Goal: Transaction & Acquisition: Purchase product/service

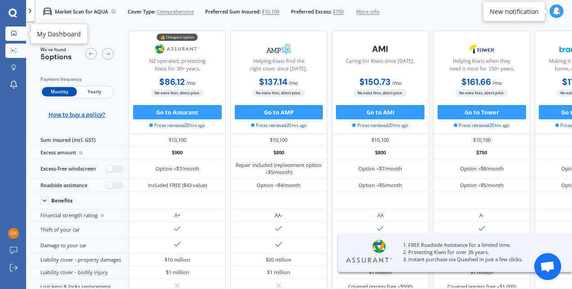
click at [13, 32] on icon at bounding box center [14, 33] width 6 height 6
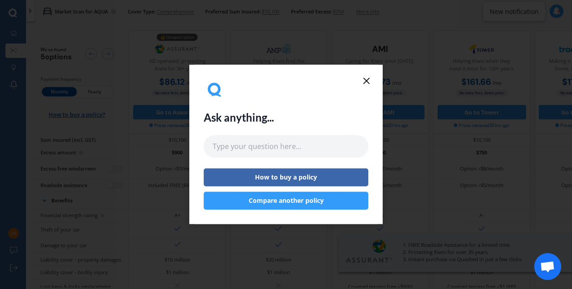
click at [304, 203] on button "Compare another policy" at bounding box center [286, 201] width 164 height 18
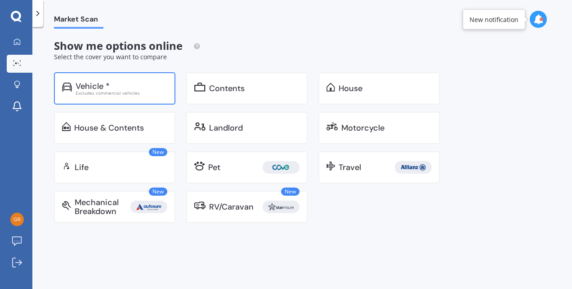
click at [122, 84] on div "Vehicle *" at bounding box center [122, 86] width 92 height 9
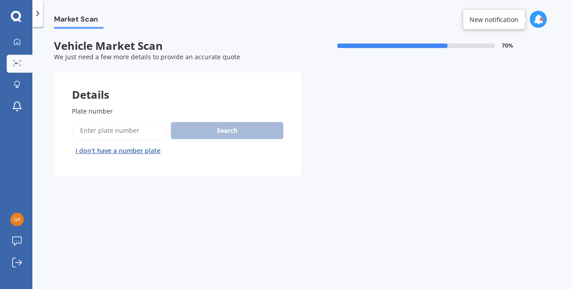
click at [155, 137] on input "Plate number" at bounding box center [119, 130] width 95 height 19
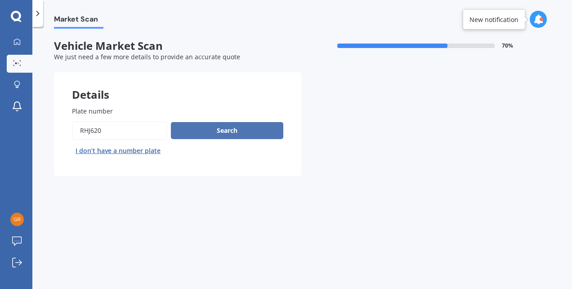
type input "RHJ620"
click at [178, 127] on button "Search" at bounding box center [227, 130] width 112 height 17
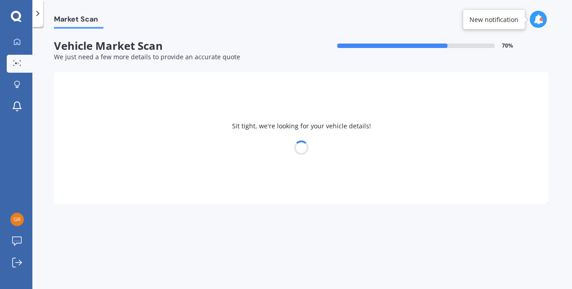
select select "TOYOTA"
select select "AQUA"
select select "23"
select select "02"
select select "2001"
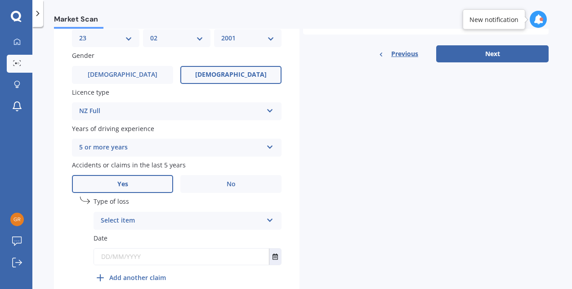
scroll to position [338, 0]
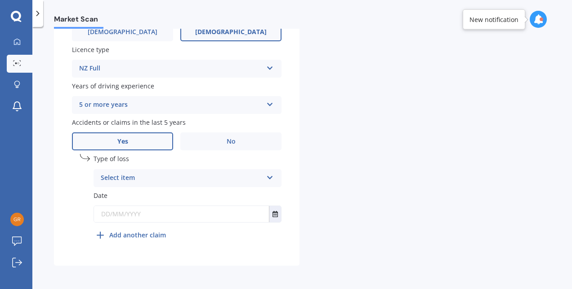
click at [194, 173] on div "Select item" at bounding box center [182, 178] width 162 height 11
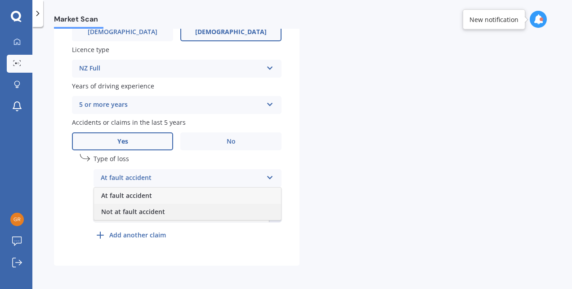
click at [170, 209] on div "Not at fault accident" at bounding box center [187, 212] width 187 height 16
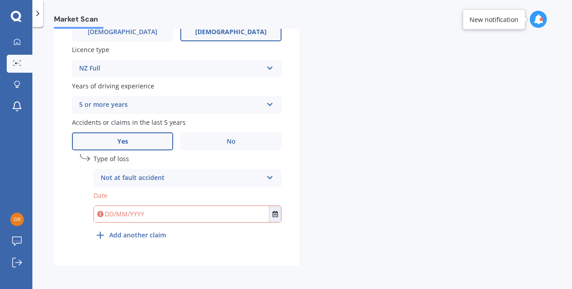
click at [168, 215] on input "text" at bounding box center [181, 214] width 175 height 16
type input "23022001"
click at [356, 201] on div "Details Plate number Search I don’t have a number plate Year 2016 Make Select m…" at bounding box center [301, 0] width 494 height 531
click at [114, 214] on input "text" at bounding box center [181, 214] width 175 height 16
type input "23/02/2001"
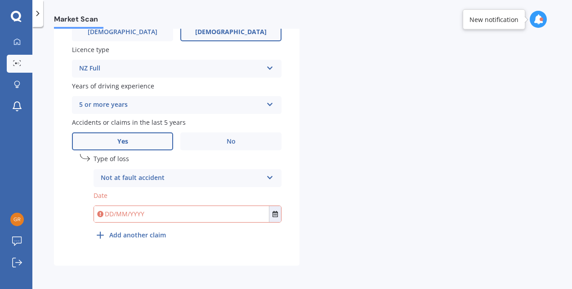
click at [340, 162] on div "Details Plate number Search I don’t have a number plate Year 2016 Make Select m…" at bounding box center [301, 0] width 494 height 531
click at [271, 214] on button "Select date" at bounding box center [275, 214] width 12 height 16
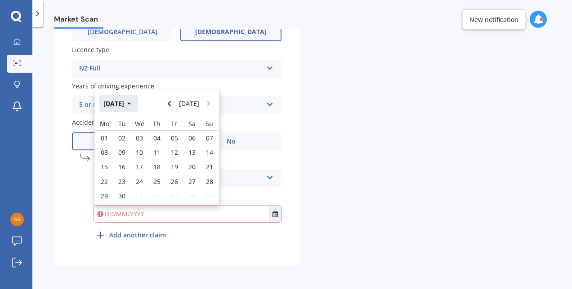
click at [124, 105] on button "Sep 2025" at bounding box center [118, 103] width 39 height 16
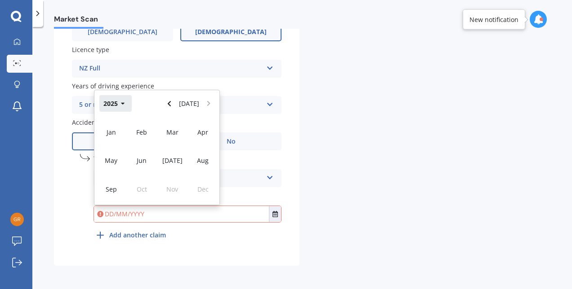
click at [111, 102] on button "2025" at bounding box center [115, 103] width 32 height 16
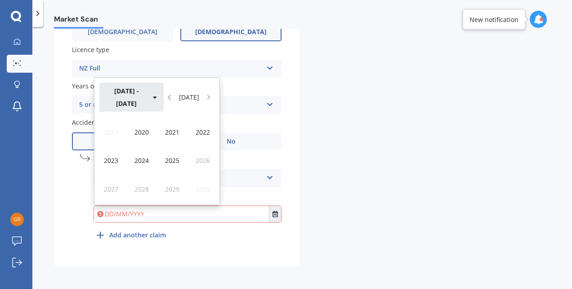
click at [134, 104] on button "2020 - 2029" at bounding box center [131, 97] width 64 height 29
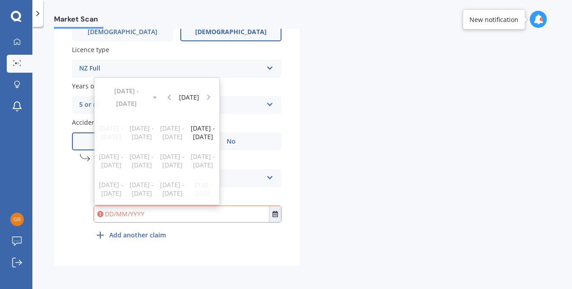
click at [169, 134] on div "1990 - 1999 2000 - 2009 2010 - 2019 2020 - 2029 2030 - 2039 2040 - 2049 2050 - …" at bounding box center [156, 161] width 125 height 88
click at [139, 135] on div "1990 - 1999 2000 - 2009 2010 - 2019 2020 - 2029 2030 - 2039 2040 - 2049 2050 - …" at bounding box center [156, 161] width 125 height 88
click at [377, 182] on div "Details Plate number Search I don’t have a number plate Year 2016 Make Select m…" at bounding box center [301, 0] width 494 height 531
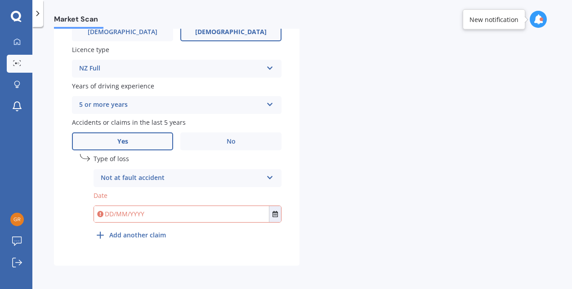
click at [122, 215] on input "text" at bounding box center [181, 214] width 175 height 16
click at [278, 219] on button "Select date" at bounding box center [275, 214] width 12 height 16
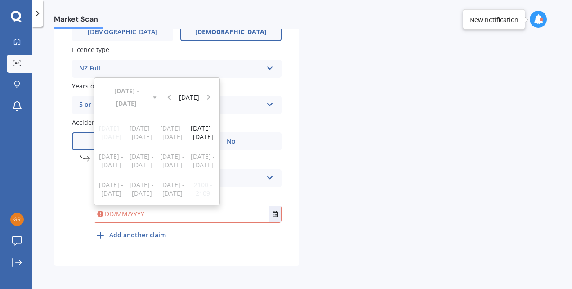
click at [337, 188] on div "Details Plate number Search I don’t have a number plate Year 2016 Make Select m…" at bounding box center [301, 0] width 494 height 531
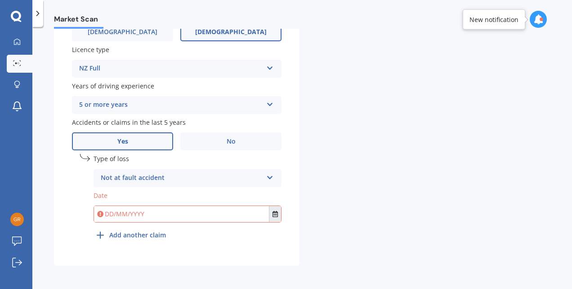
click at [278, 219] on button "Select date" at bounding box center [275, 214] width 12 height 16
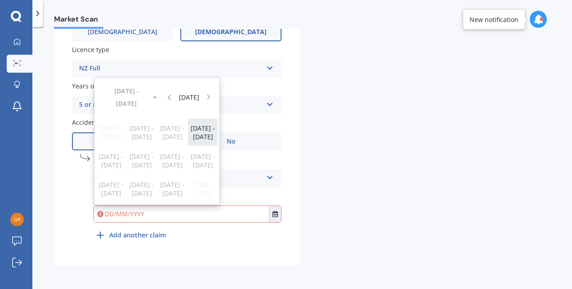
click at [195, 129] on span "2020 - 2029" at bounding box center [203, 132] width 24 height 17
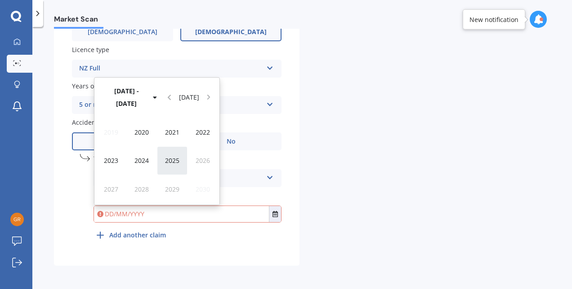
click at [160, 158] on div "2025" at bounding box center [172, 161] width 31 height 28
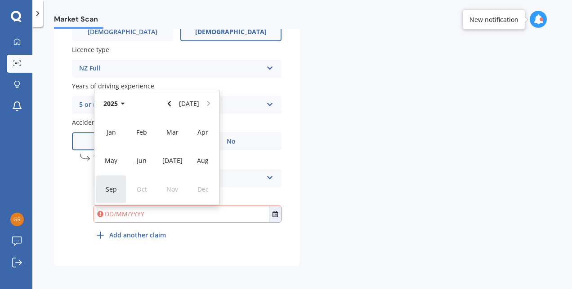
click at [118, 193] on div "Sep" at bounding box center [111, 189] width 31 height 28
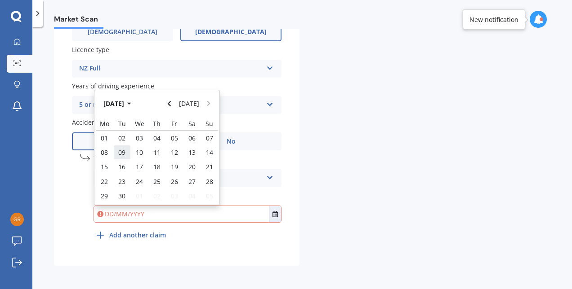
click at [121, 151] on span "09" at bounding box center [121, 152] width 7 height 9
type input "09/09/2025"
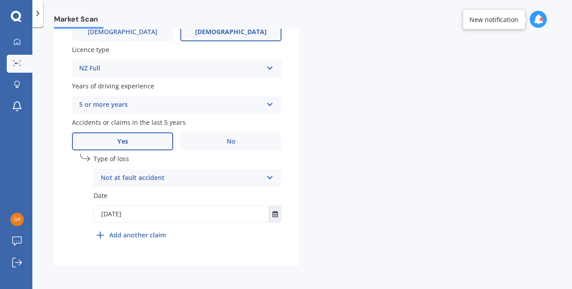
click at [381, 156] on div "Details Plate number Search I don’t have a number plate Year 2016 Make Select m…" at bounding box center [301, 0] width 494 height 531
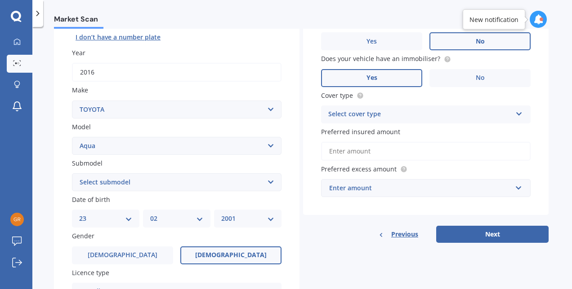
scroll to position [0, 0]
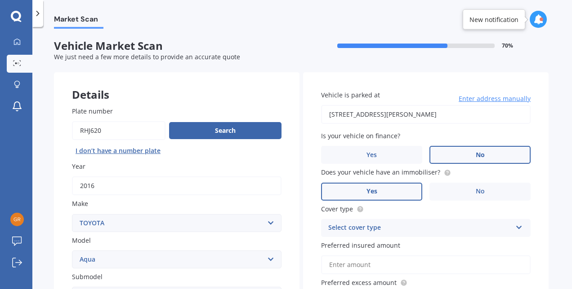
click at [384, 226] on div "Select cover type" at bounding box center [419, 228] width 183 height 11
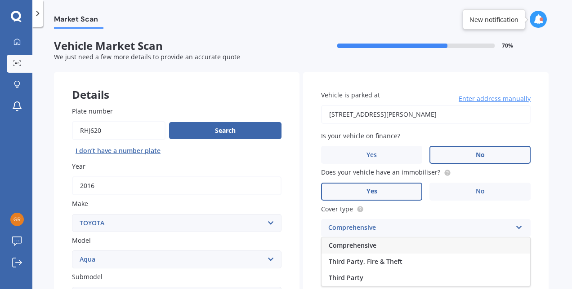
click at [355, 247] on span "Comprehensive" at bounding box center [353, 245] width 48 height 9
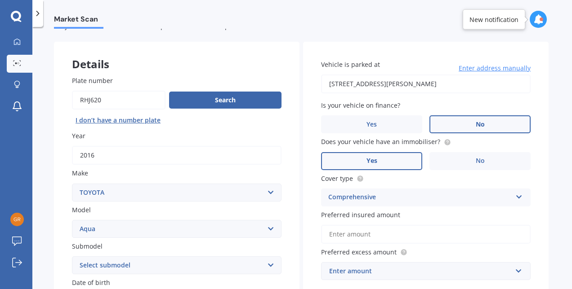
scroll to position [45, 0]
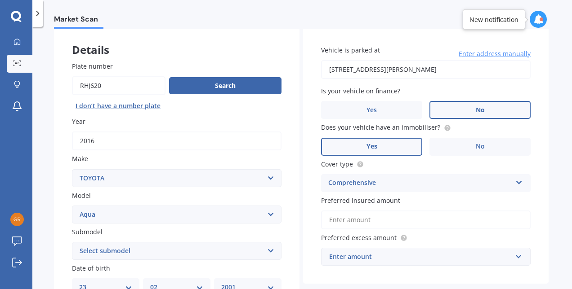
click at [351, 216] on input "Preferred insured amount" at bounding box center [425, 220] width 209 height 19
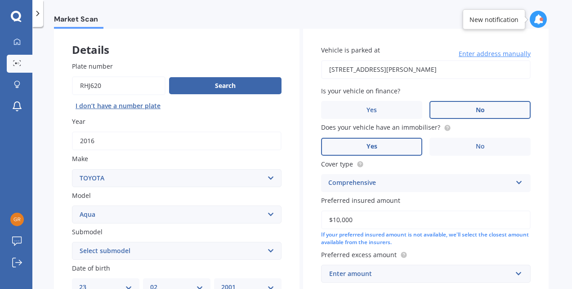
scroll to position [90, 0]
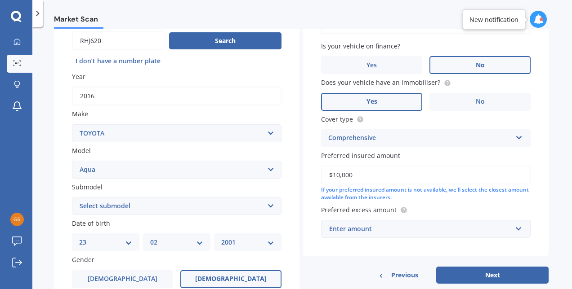
type input "$10,000"
click at [368, 231] on div "Enter amount" at bounding box center [420, 229] width 182 height 10
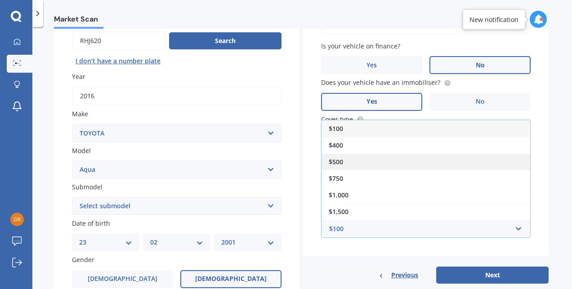
click at [332, 169] on div "$500" at bounding box center [425, 162] width 209 height 17
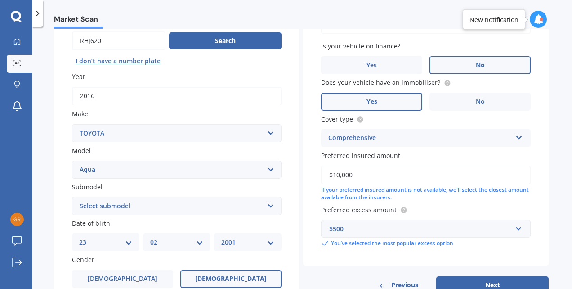
scroll to position [135, 0]
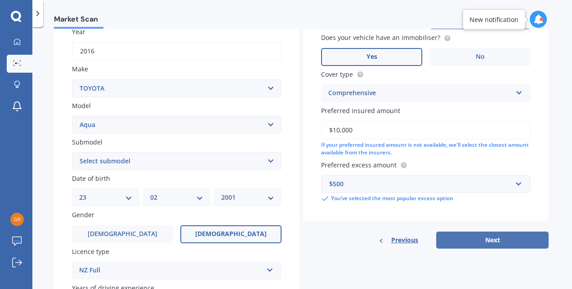
click at [448, 244] on button "Next" at bounding box center [492, 240] width 112 height 17
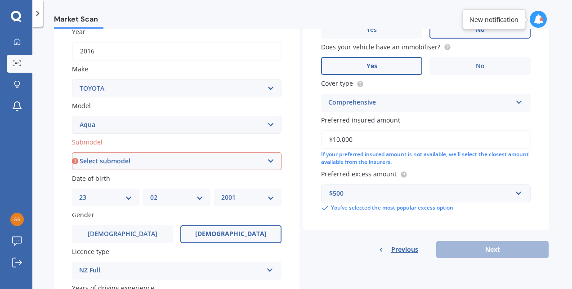
scroll to position [0, 0]
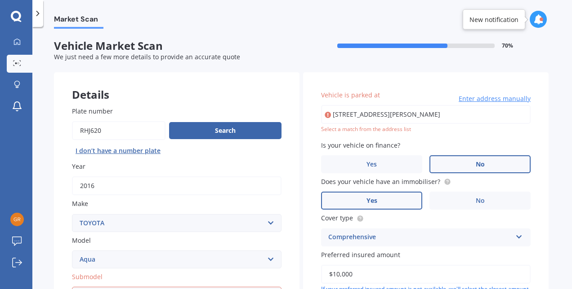
click at [425, 117] on input "23 Peters Avenue, Cloverlea, Palmerston North 4412" at bounding box center [425, 114] width 209 height 19
type input "23 Peters Avenue, Cloverlea, Palmerston North 4412"
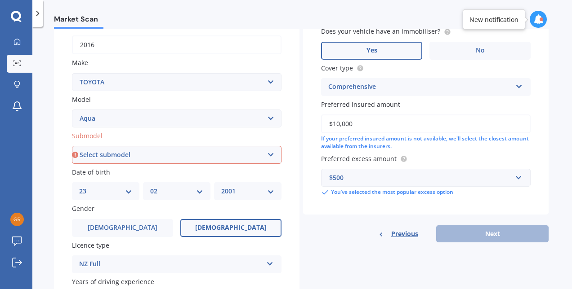
scroll to position [135, 0]
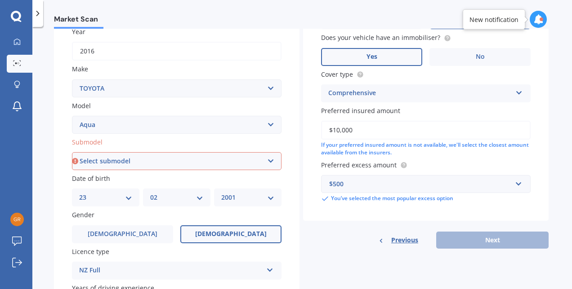
click at [195, 169] on select "Select submodel (All Other) Hatchback Hybrid" at bounding box center [176, 161] width 209 height 18
select select "HYBRID"
click at [72, 153] on select "Select submodel (All Other) Hatchback Hybrid" at bounding box center [176, 161] width 209 height 18
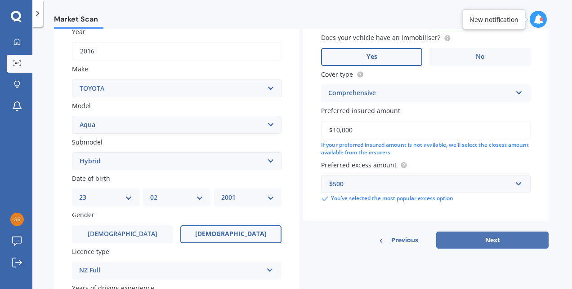
click at [485, 236] on button "Next" at bounding box center [492, 240] width 112 height 17
select select "23"
select select "02"
select select "2001"
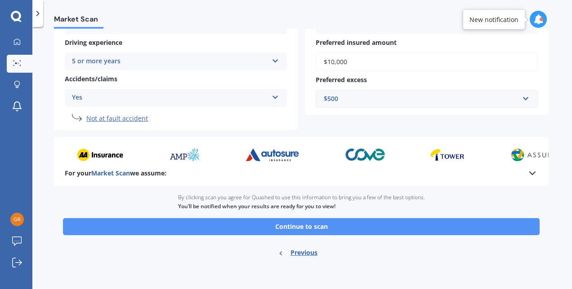
scroll to position [191, 0]
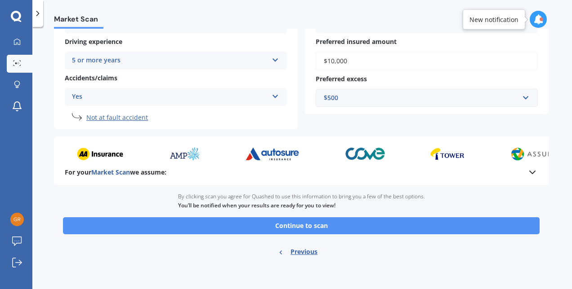
click at [433, 227] on button "Continue to scan" at bounding box center [301, 226] width 476 height 17
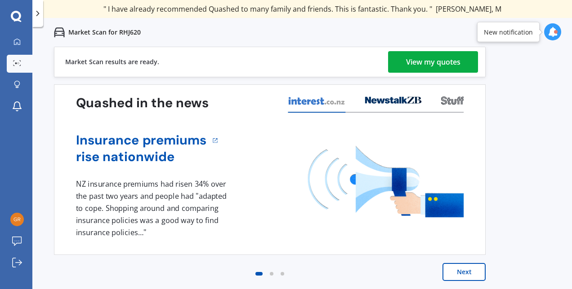
click at [421, 58] on div "View my quotes" at bounding box center [433, 62] width 54 height 22
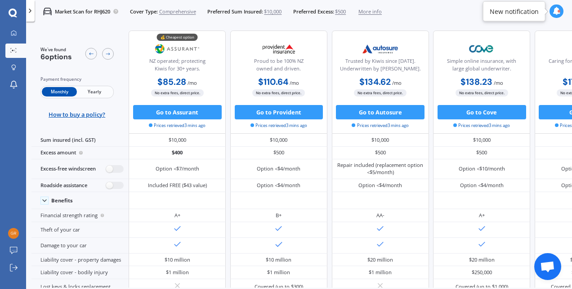
click at [82, 91] on span "Yearly" at bounding box center [94, 91] width 35 height 9
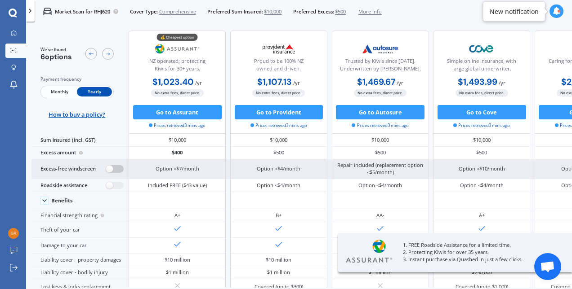
click at [107, 171] on label at bounding box center [115, 169] width 18 height 8
radio input "true"
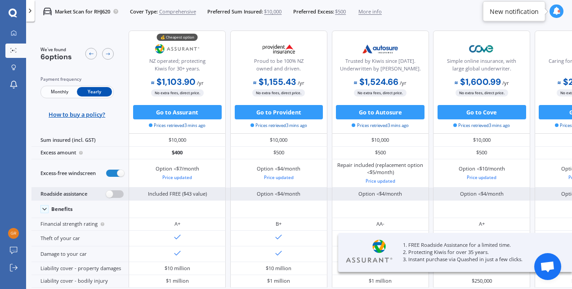
click at [113, 193] on label at bounding box center [115, 195] width 18 height 8
radio input "true"
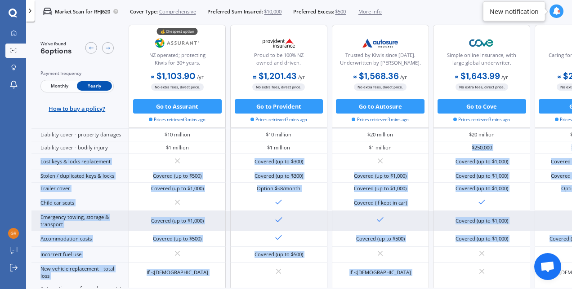
drag, startPoint x: 421, startPoint y: 283, endPoint x: 434, endPoint y: 282, distance: 12.6
click at [434, 282] on div "Benefits Financial strength rating A+ B+ AA- A+ AA A- Theft of your car Damage …" at bounding box center [381, 279] width 701 height 425
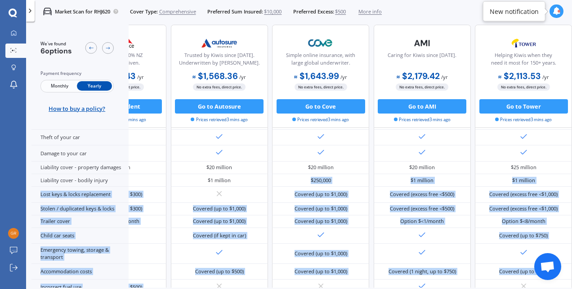
scroll to position [0, 206]
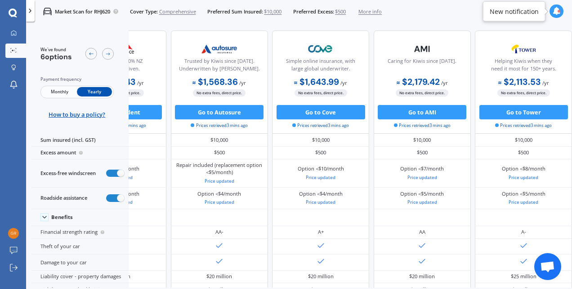
click at [99, 13] on p "Market Scan for RHJ620" at bounding box center [82, 11] width 55 height 7
